Goal: Information Seeking & Learning: Learn about a topic

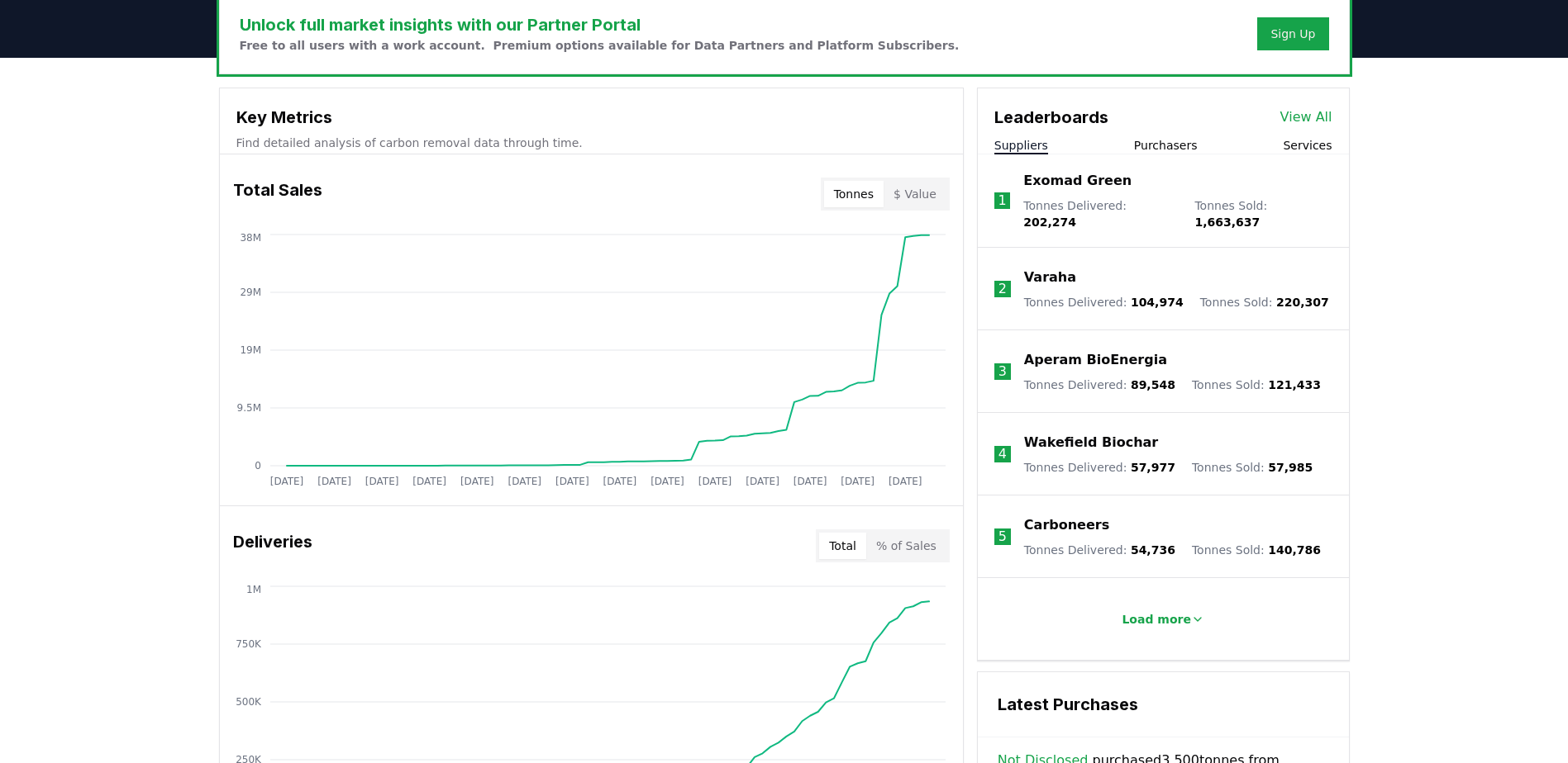
scroll to position [495, 0]
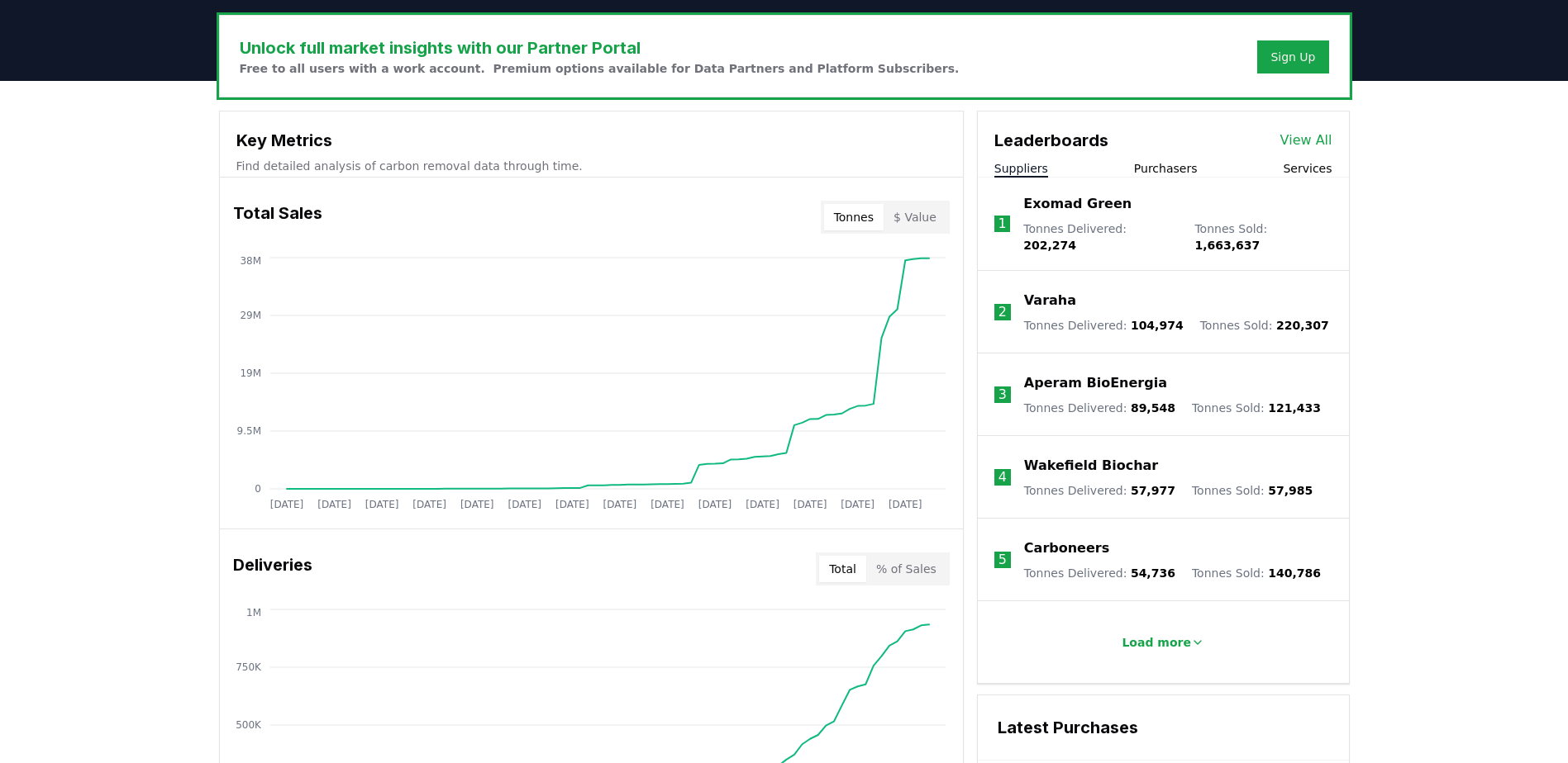
click at [1165, 167] on button "Purchasers" at bounding box center [1166, 169] width 64 height 17
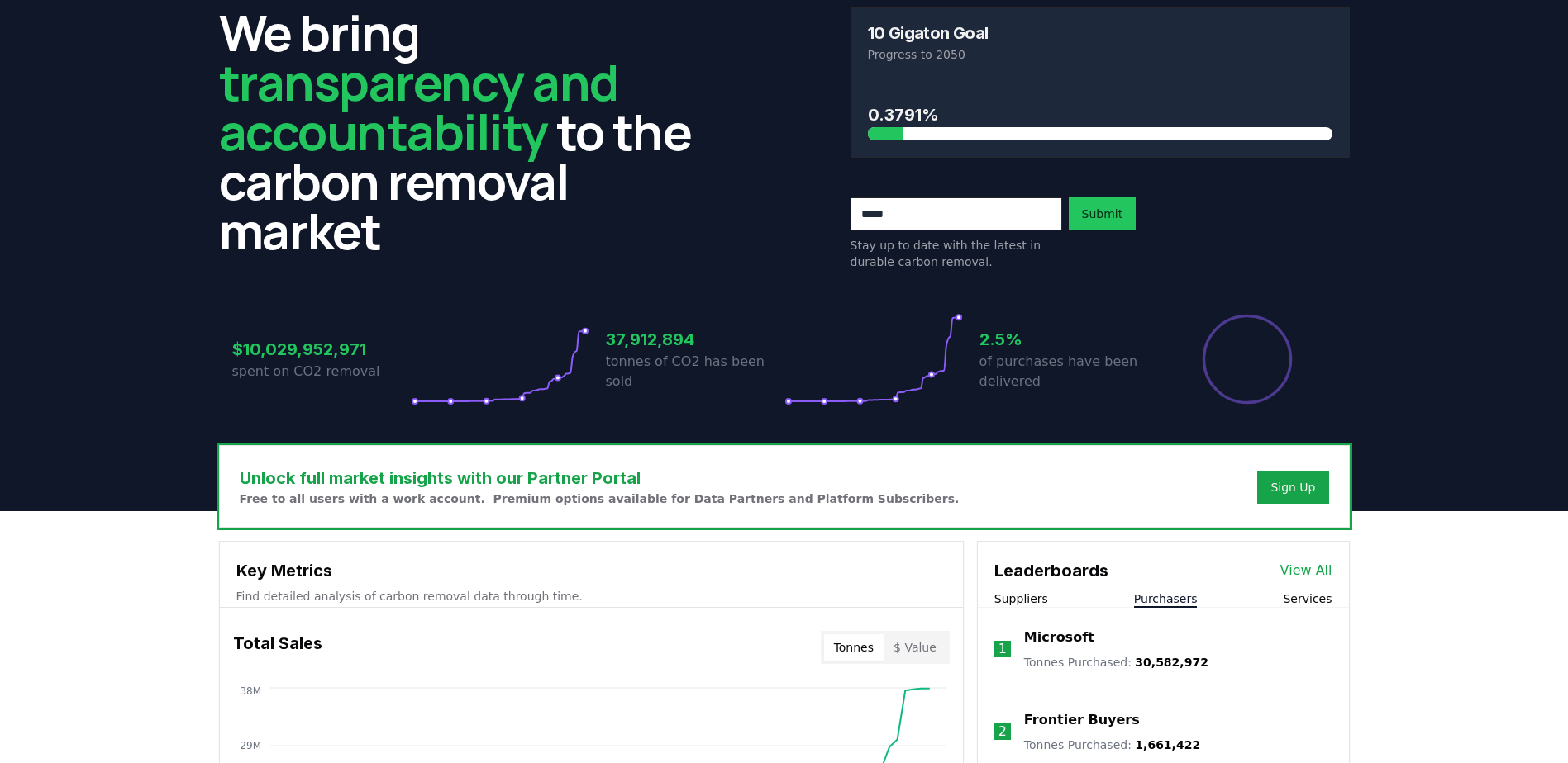
scroll to position [0, 0]
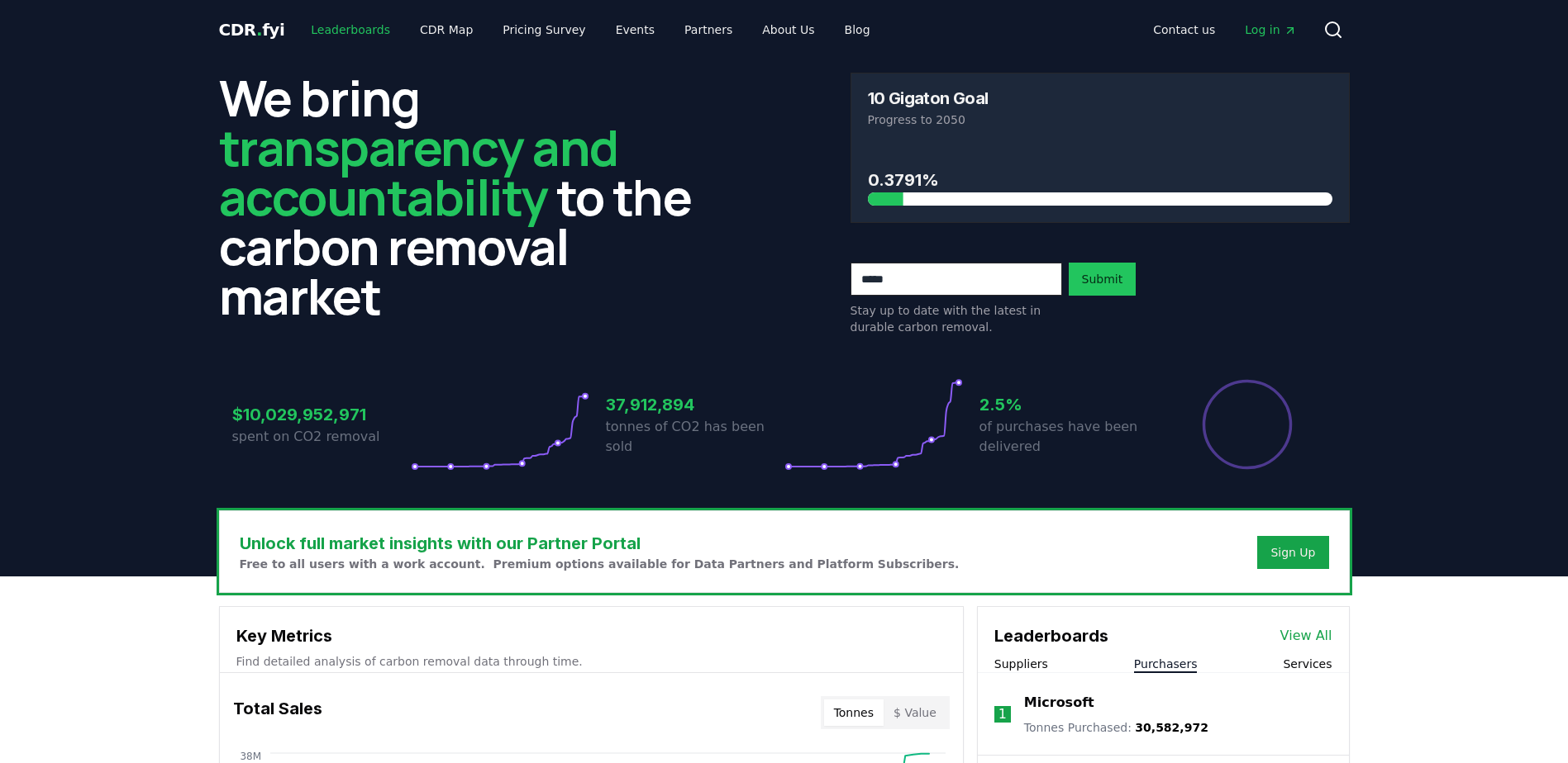
click at [351, 29] on link "Leaderboards" at bounding box center [350, 29] width 106 height 29
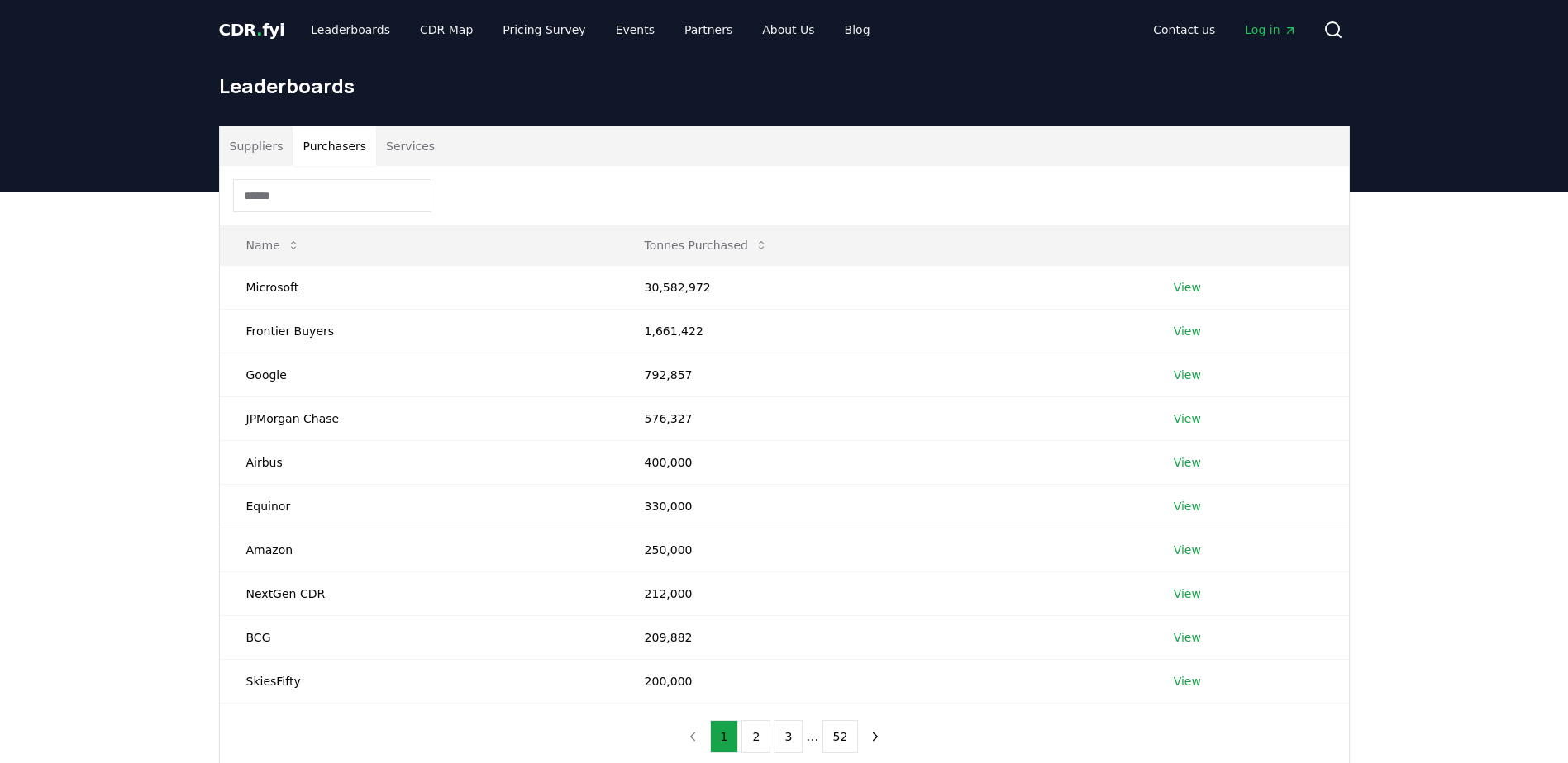
click at [328, 147] on button "Purchasers" at bounding box center [333, 146] width 83 height 39
click at [1187, 290] on link "View" at bounding box center [1187, 288] width 27 height 17
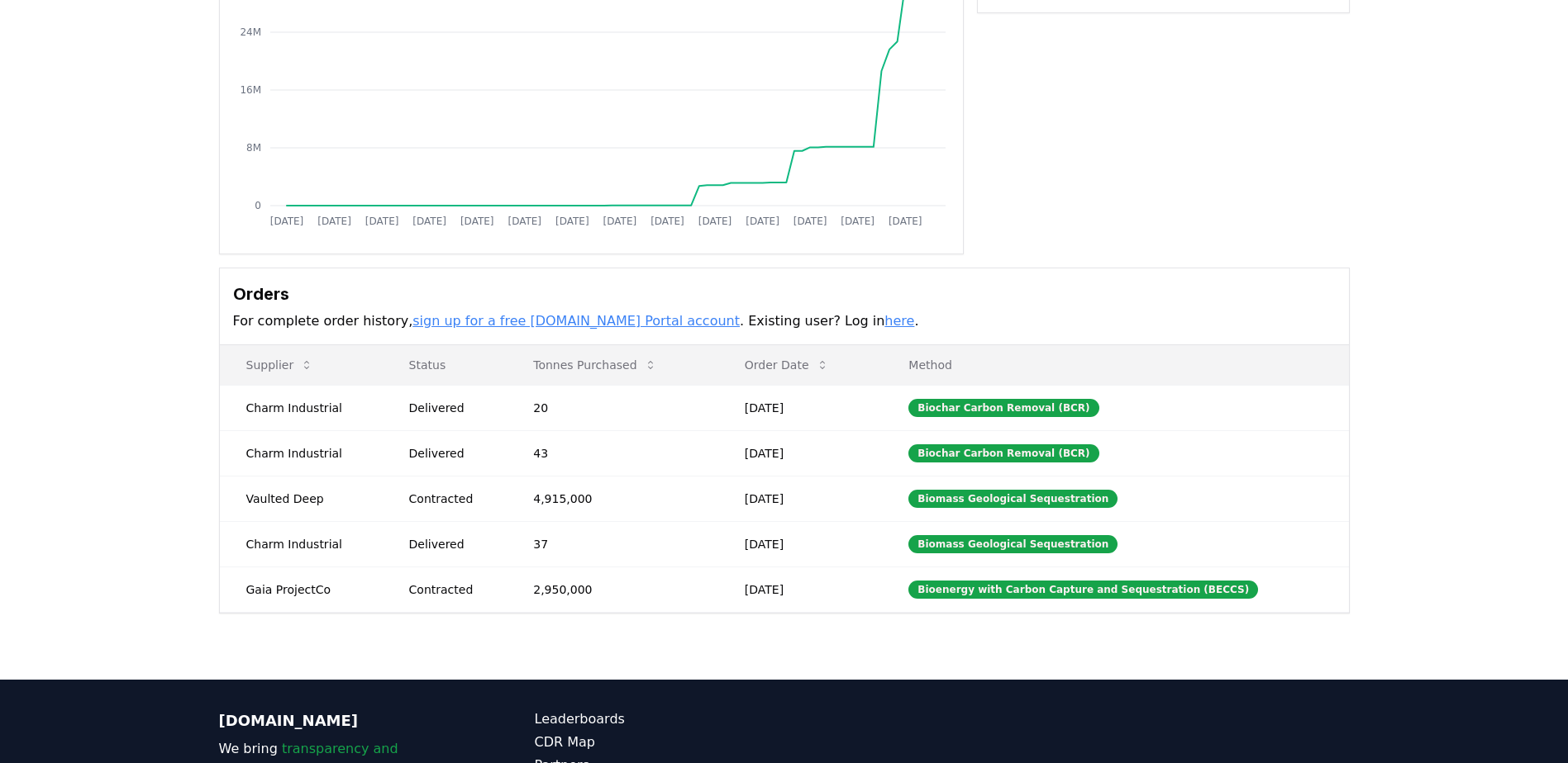
scroll to position [248, 0]
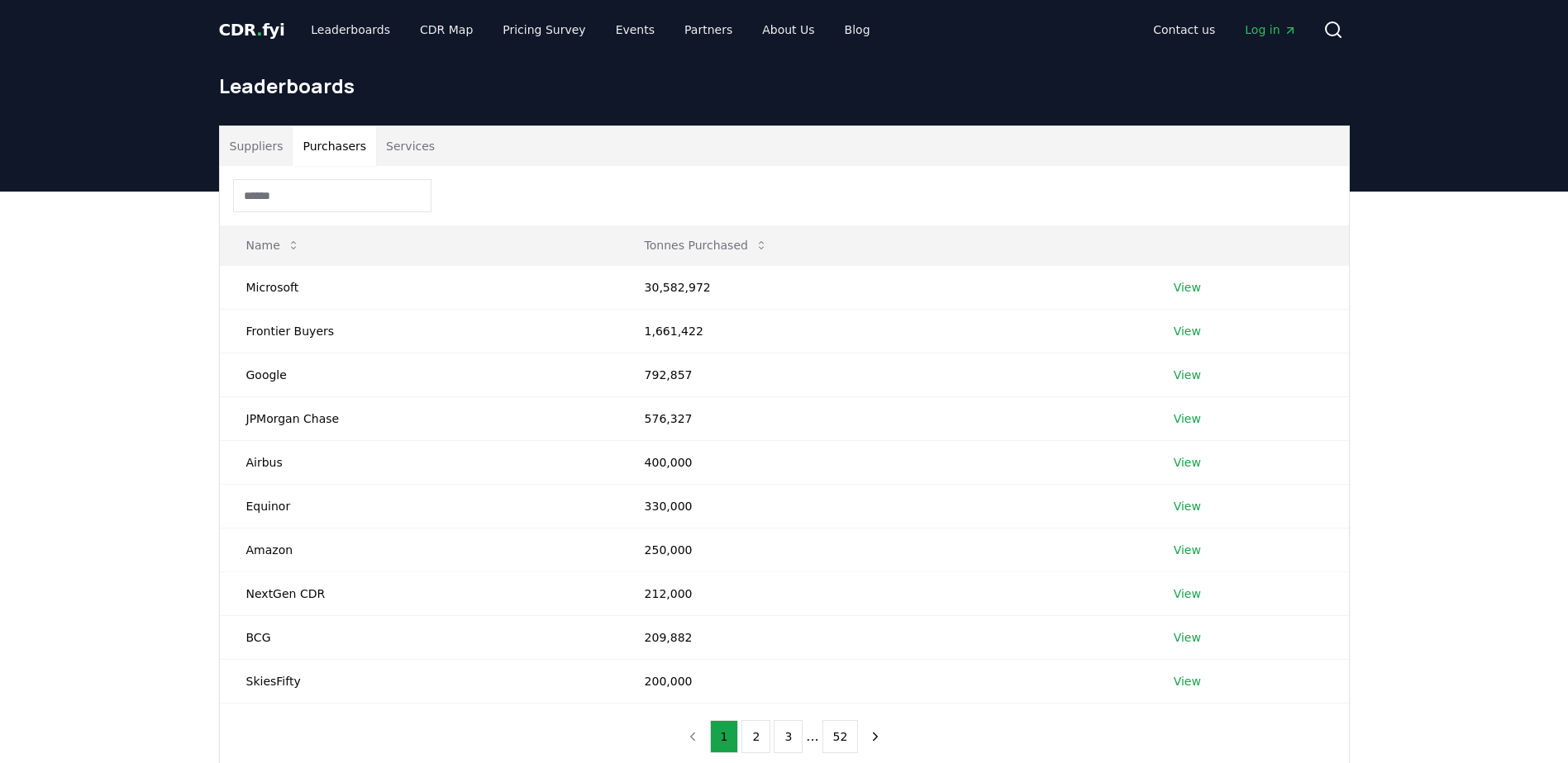
click at [339, 144] on button "Purchasers" at bounding box center [333, 146] width 83 height 39
click at [1199, 334] on td "View" at bounding box center [1248, 331] width 202 height 44
click at [1189, 335] on link "View" at bounding box center [1187, 332] width 27 height 17
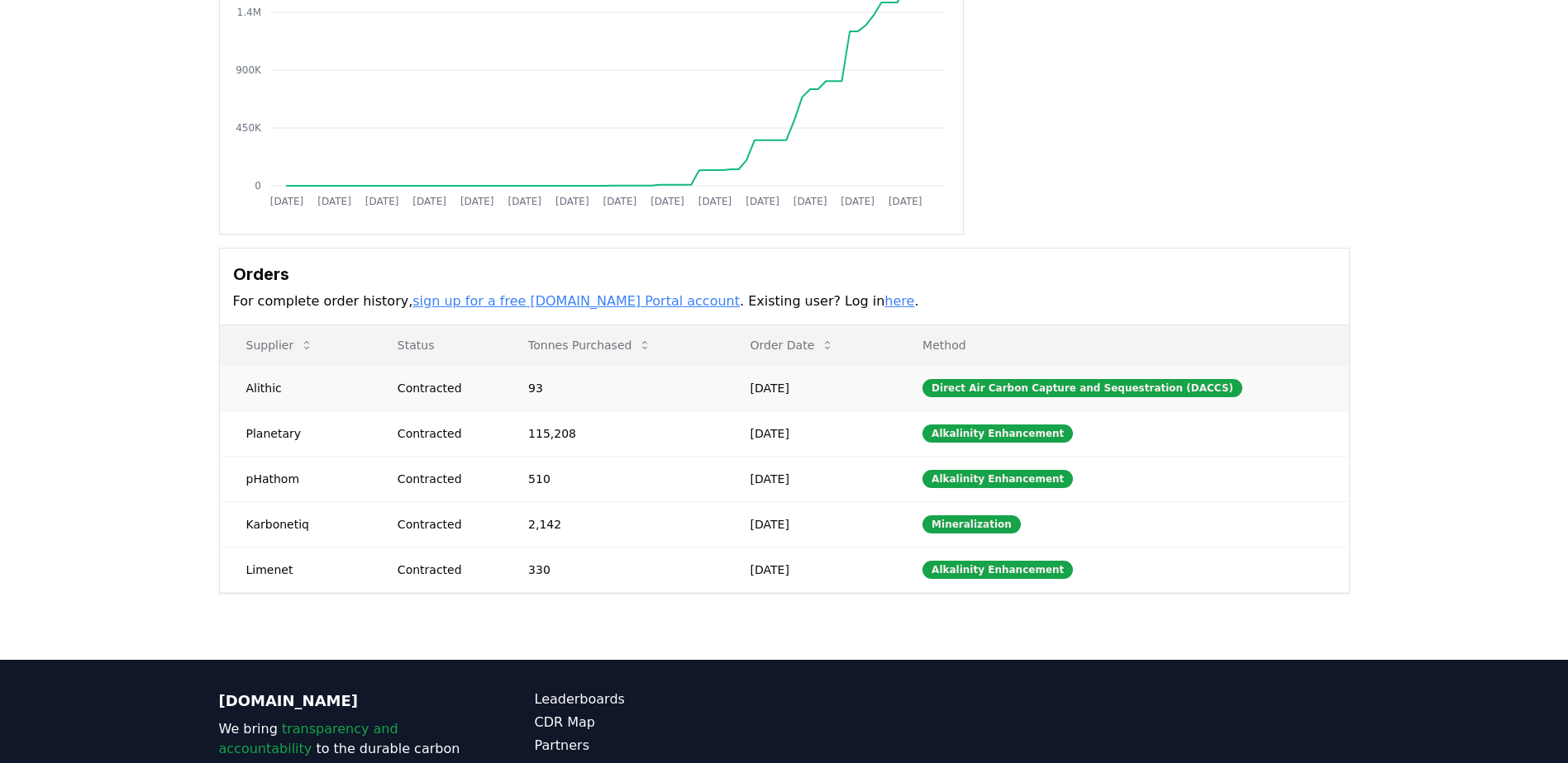
scroll to position [248, 0]
